Goal: Information Seeking & Learning: Check status

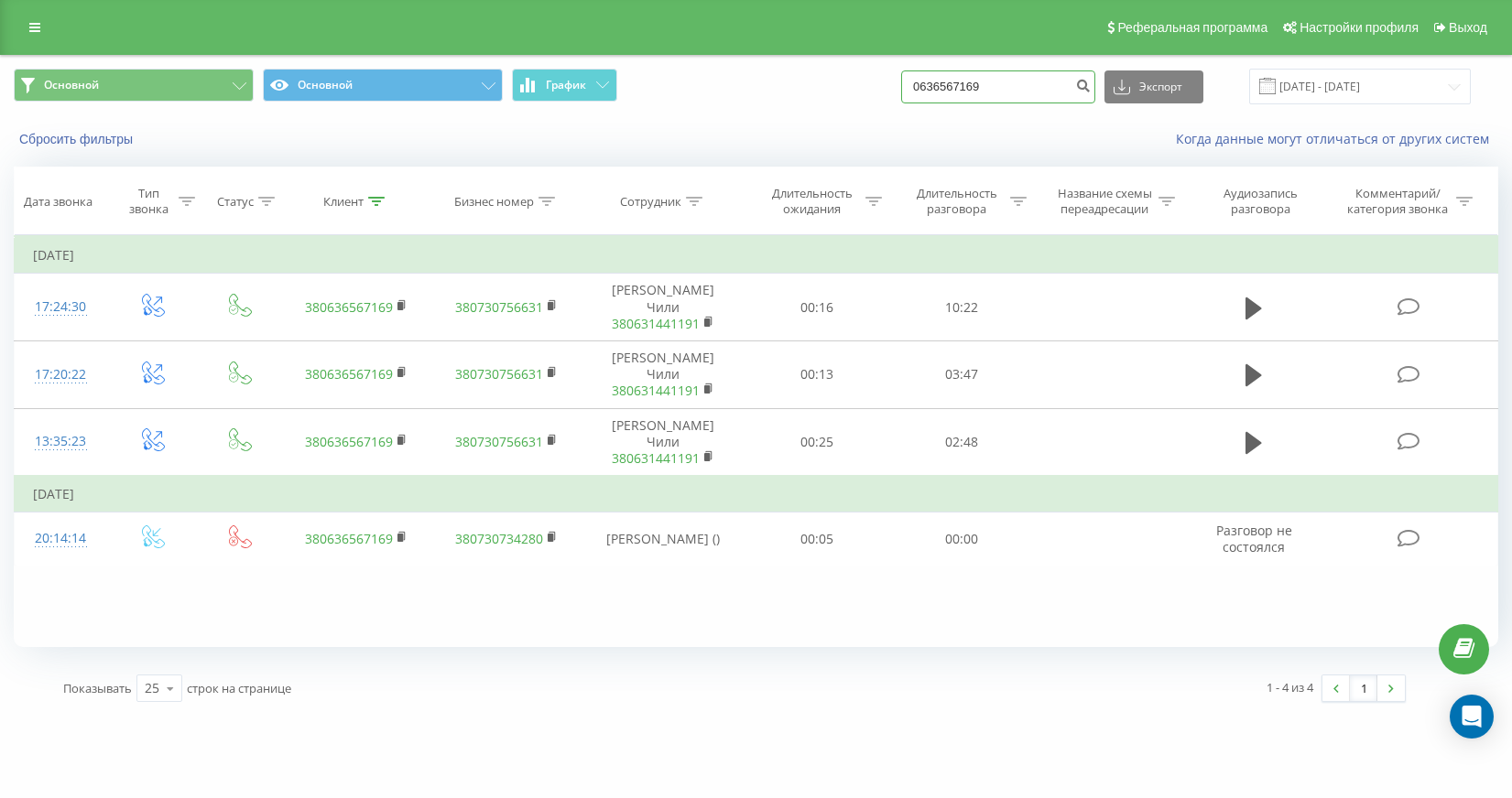
drag, startPoint x: 1058, startPoint y: 81, endPoint x: 815, endPoint y: 70, distance: 243.2
click at [815, 70] on div "Основной Основной График 0636567169 Экспорт .csv .xls .xlsx [DATE] - [DATE]" at bounding box center [756, 86] width 1484 height 36
paste input "380672492523"
type input "380672492523"
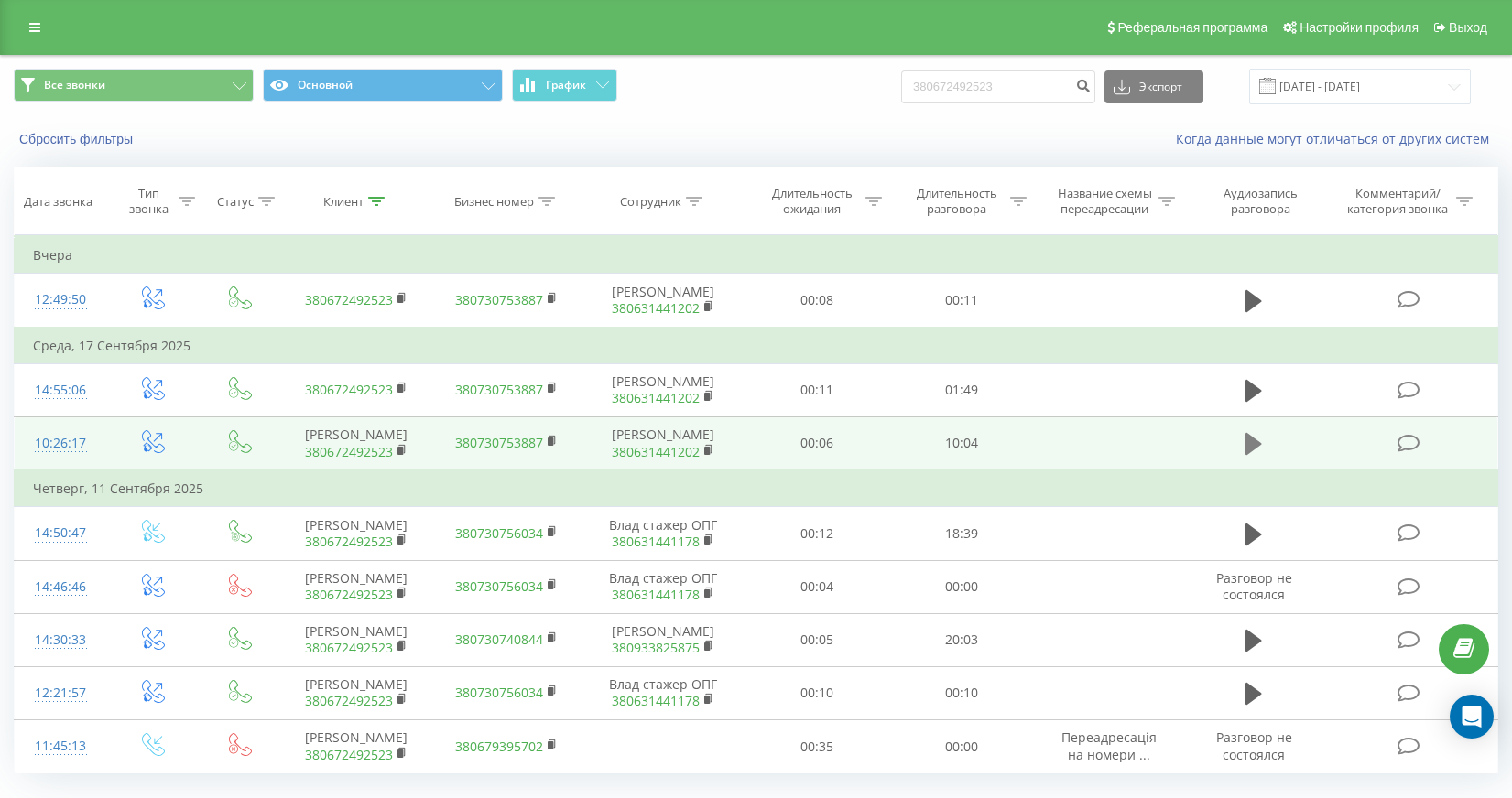
click at [1247, 457] on icon at bounding box center [1254, 444] width 17 height 25
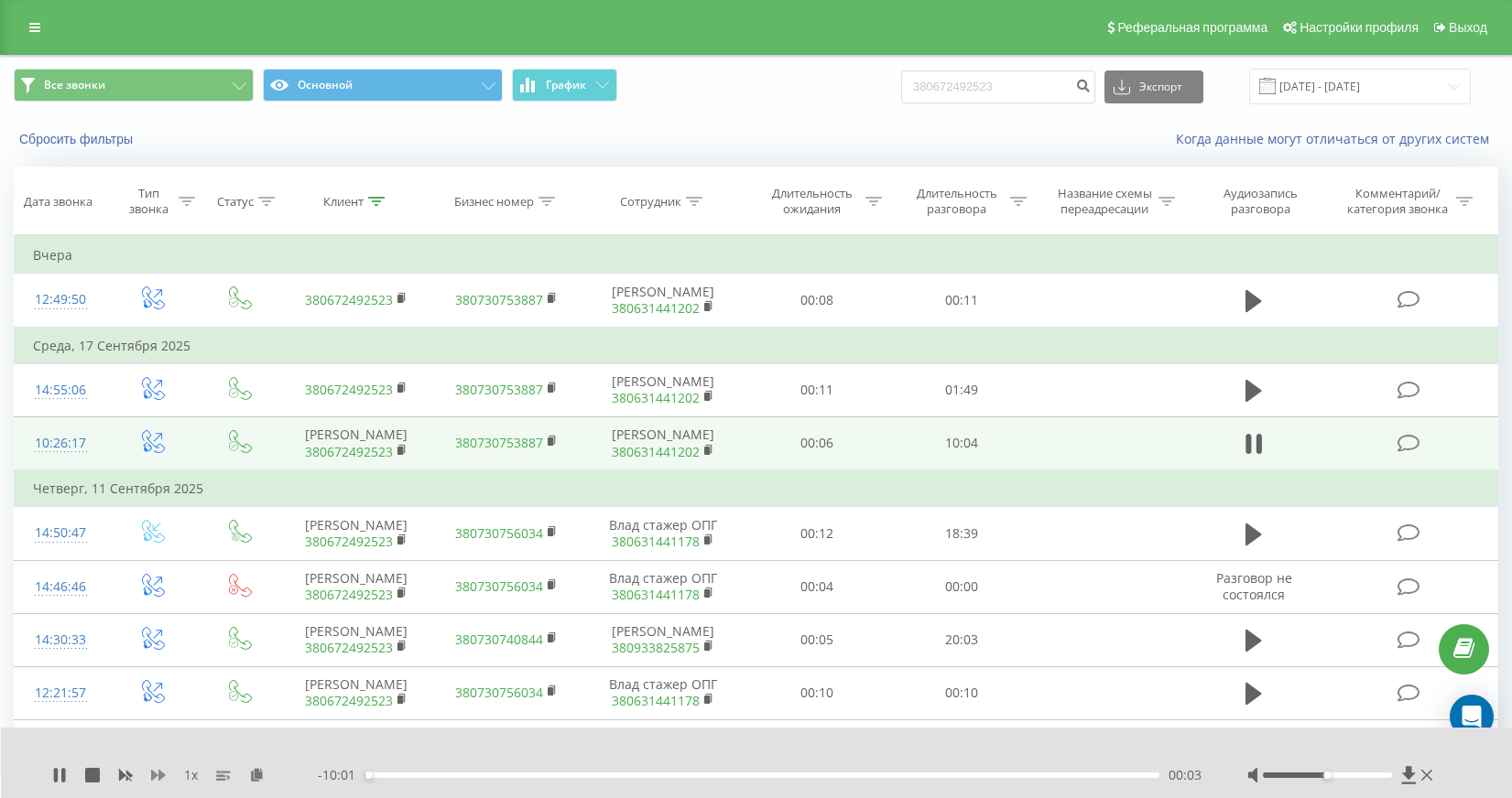
click at [159, 774] on icon at bounding box center [159, 775] width 15 height 11
click at [152, 775] on icon at bounding box center [159, 775] width 15 height 11
click at [927, 775] on div "07:07" at bounding box center [762, 775] width 794 height 6
click at [1017, 777] on div "00:00" at bounding box center [762, 775] width 794 height 6
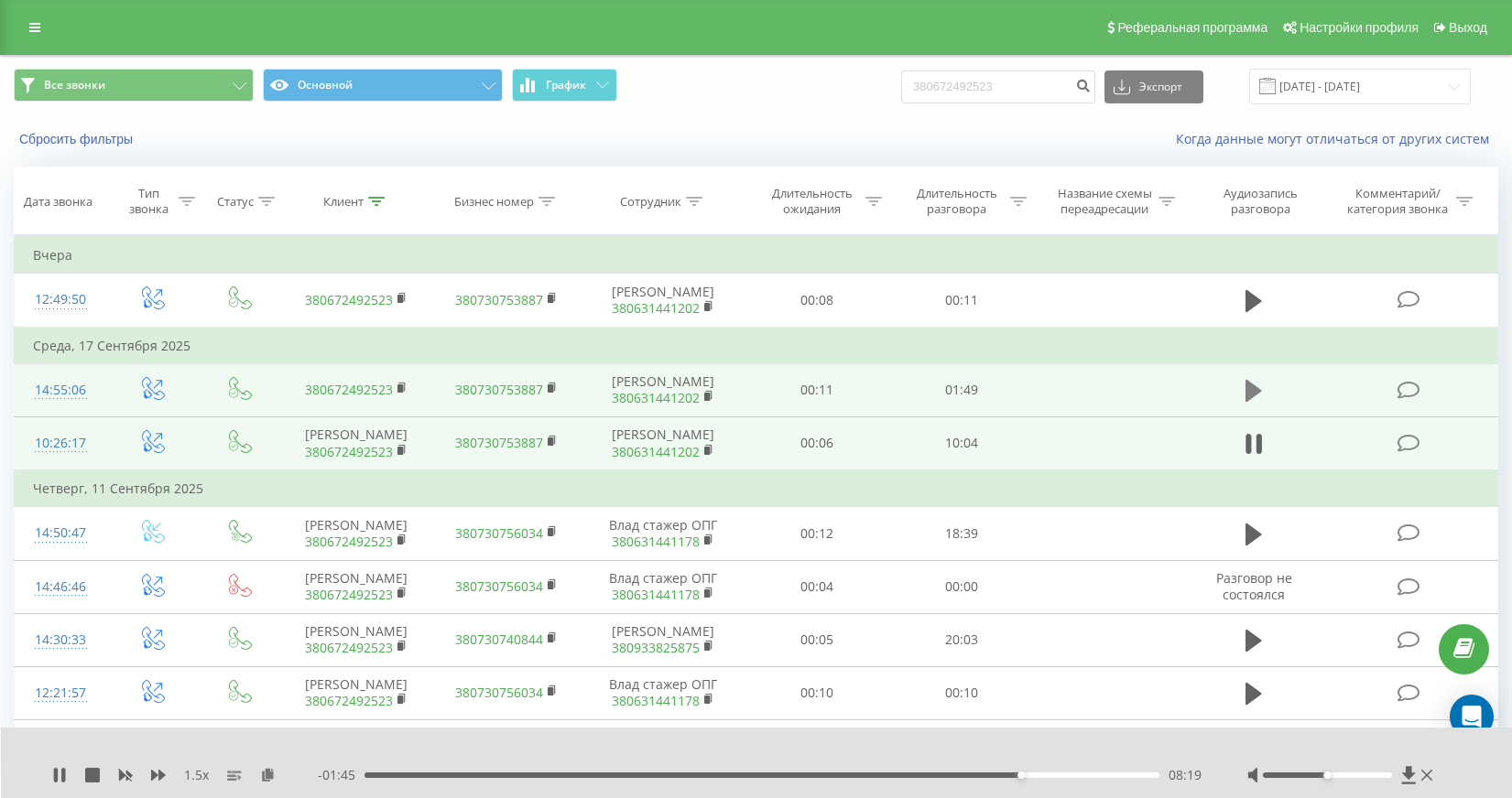
click at [1249, 402] on icon at bounding box center [1254, 390] width 17 height 22
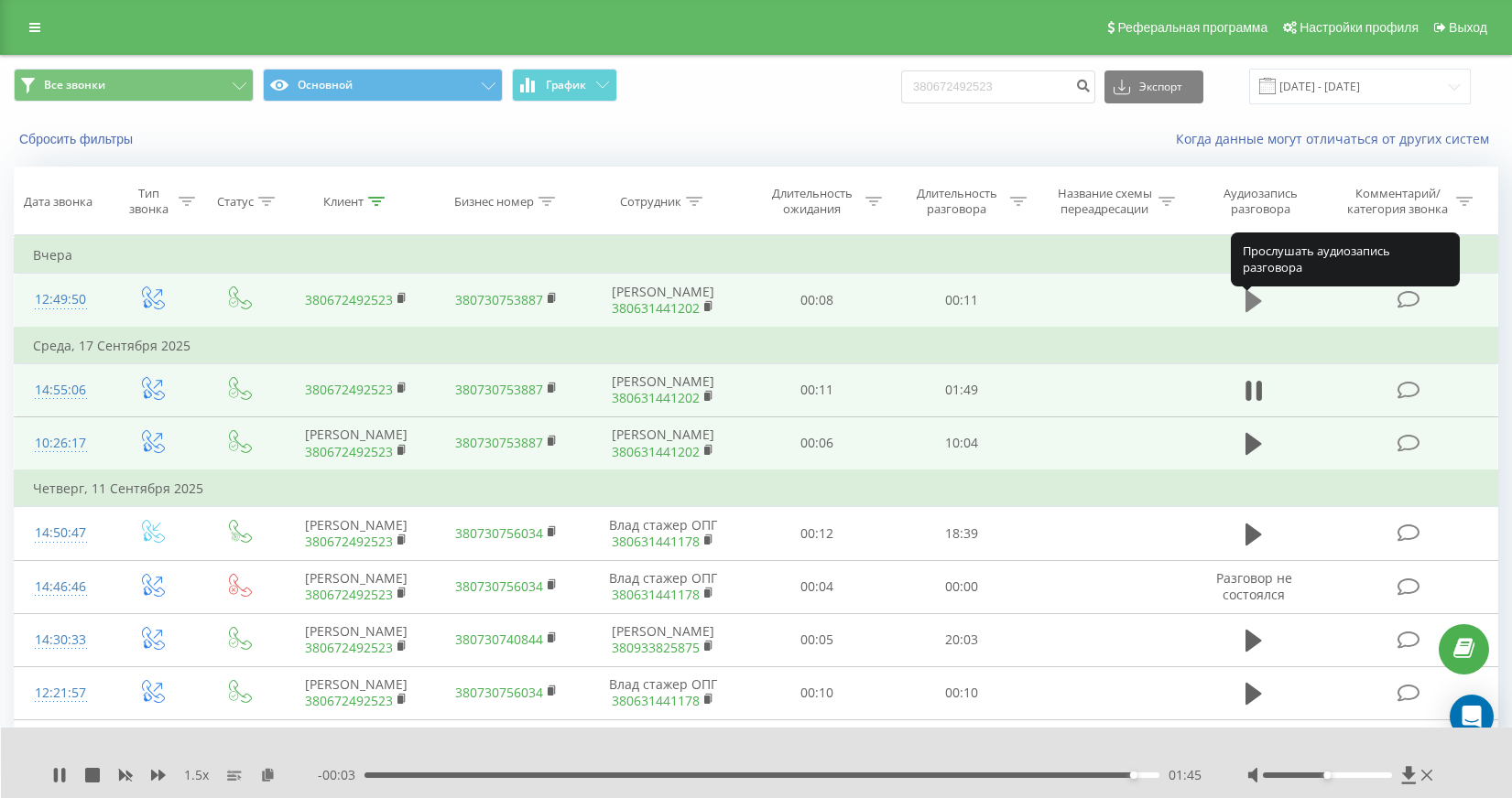
click at [1251, 298] on icon at bounding box center [1254, 301] width 17 height 25
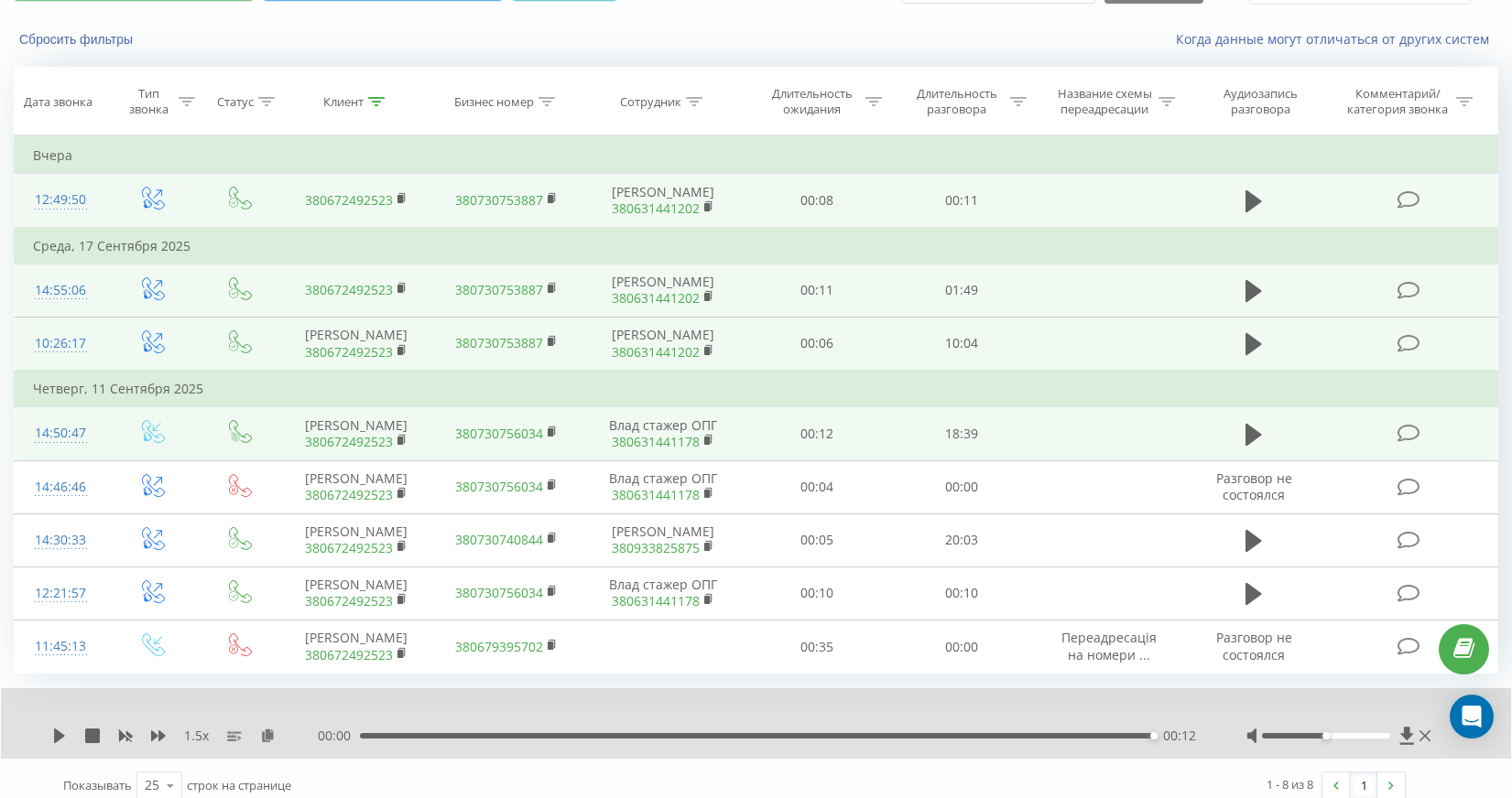
scroll to position [157, 0]
